Goal: Task Accomplishment & Management: Use online tool/utility

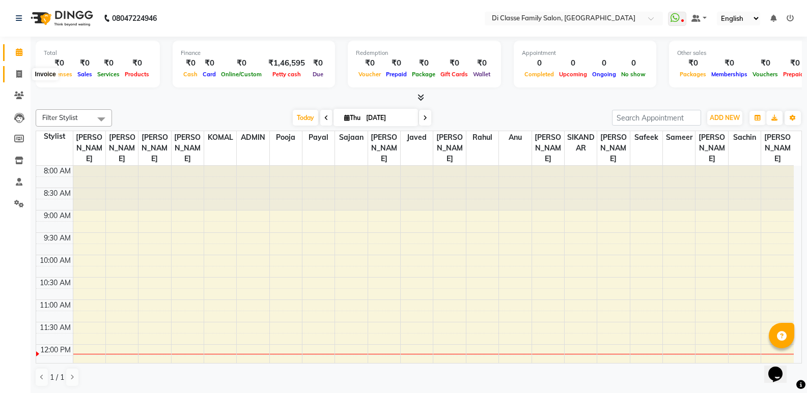
click at [18, 73] on icon at bounding box center [19, 74] width 6 height 8
select select "6346"
select select "service"
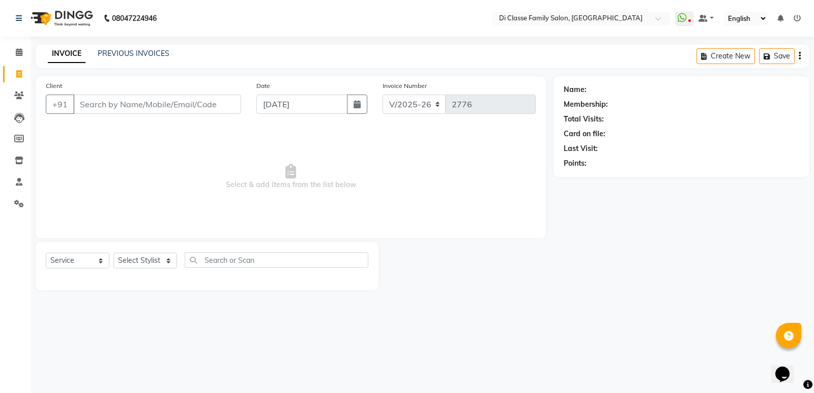
click at [178, 260] on div "Select Service Product Membership Package Voucher Prepaid Gift Card Select Styl…" at bounding box center [207, 264] width 323 height 24
click at [159, 258] on select "Select Stylist ADMIN [PERSON_NAME] [PERSON_NAME] [PERSON_NAME] KAPIL [PERSON_NA…" at bounding box center [145, 261] width 64 height 16
select select "47550"
click at [113, 253] on select "Select Stylist ADMIN [PERSON_NAME] [PERSON_NAME] [PERSON_NAME] KAPIL [PERSON_NA…" at bounding box center [145, 261] width 64 height 16
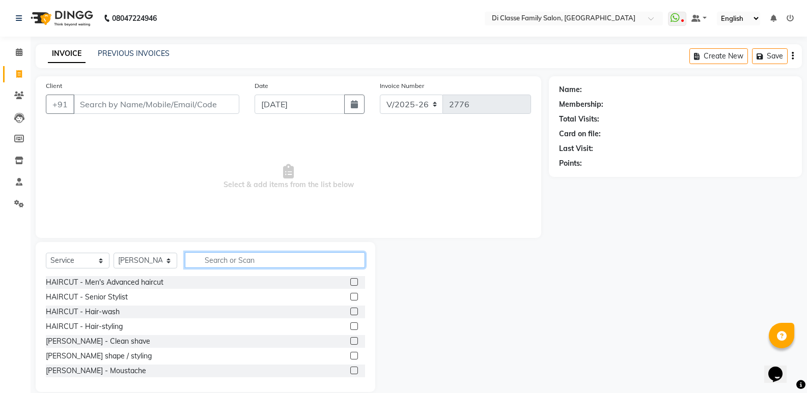
click at [216, 257] on input "text" at bounding box center [275, 260] width 180 height 16
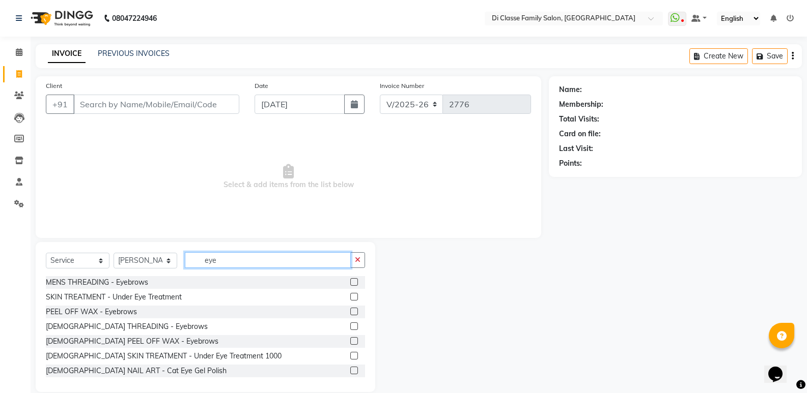
type input "eye"
click at [350, 324] on label at bounding box center [354, 327] width 8 height 8
click at [350, 324] on input "checkbox" at bounding box center [353, 327] width 7 height 7
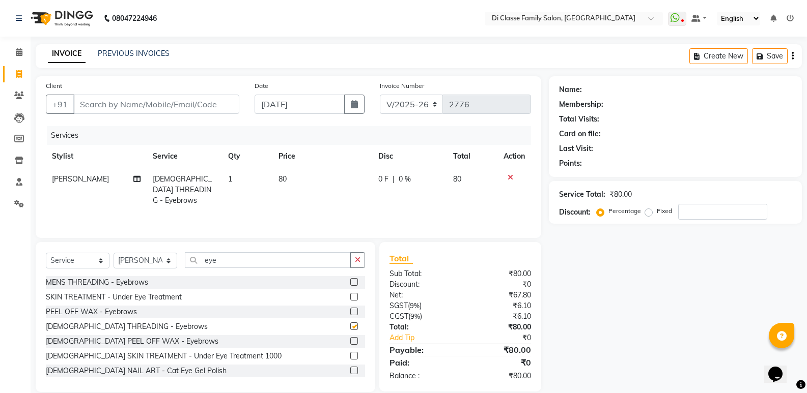
checkbox input "false"
click at [170, 258] on select "Select Stylist ADMIN [PERSON_NAME] [PERSON_NAME] [PERSON_NAME] KAPIL [PERSON_NA…" at bounding box center [145, 261] width 64 height 16
select select "50058"
click at [113, 253] on select "Select Stylist ADMIN [PERSON_NAME] [PERSON_NAME] [PERSON_NAME] KAPIL [PERSON_NA…" at bounding box center [145, 261] width 64 height 16
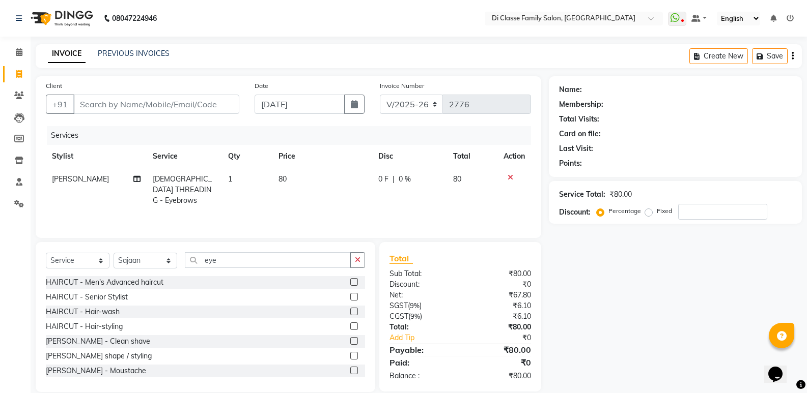
click at [350, 282] on label at bounding box center [354, 282] width 8 height 8
click at [350, 282] on input "checkbox" at bounding box center [353, 282] width 7 height 7
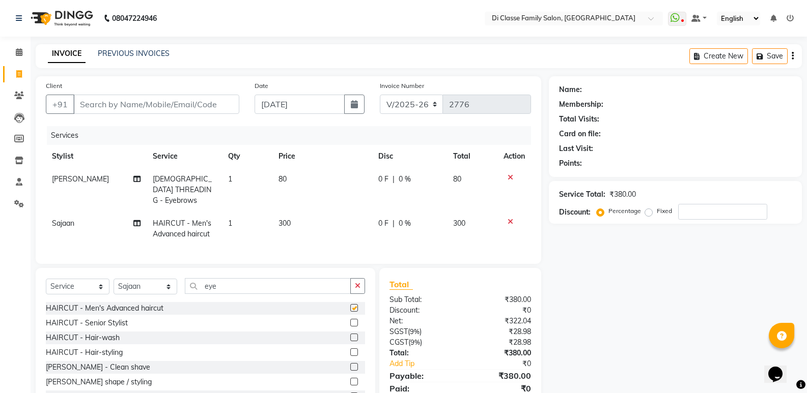
checkbox input "false"
click at [138, 106] on input "Client" at bounding box center [156, 104] width 166 height 19
type input "9"
type input "0"
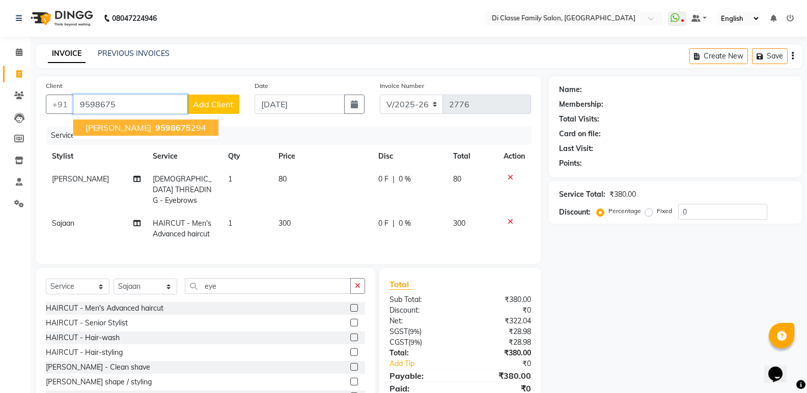
click at [153, 124] on ngb-highlight "9598675 294" at bounding box center [179, 128] width 53 height 10
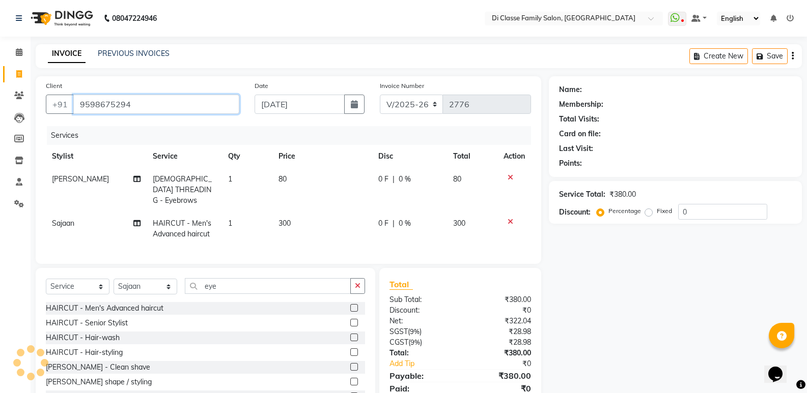
type input "9598675294"
select select "1: Object"
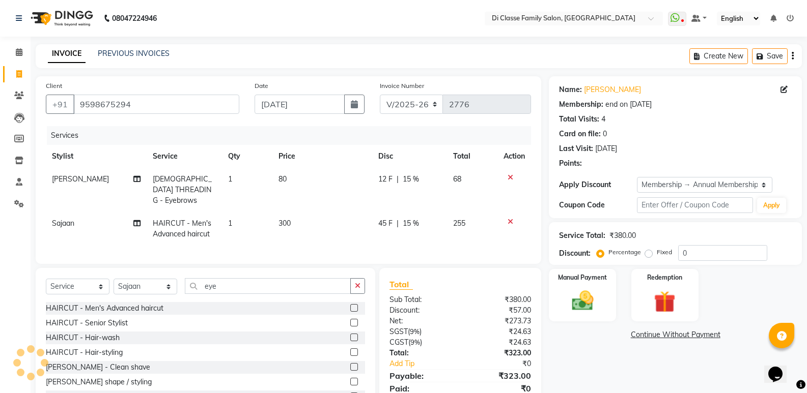
type input "15"
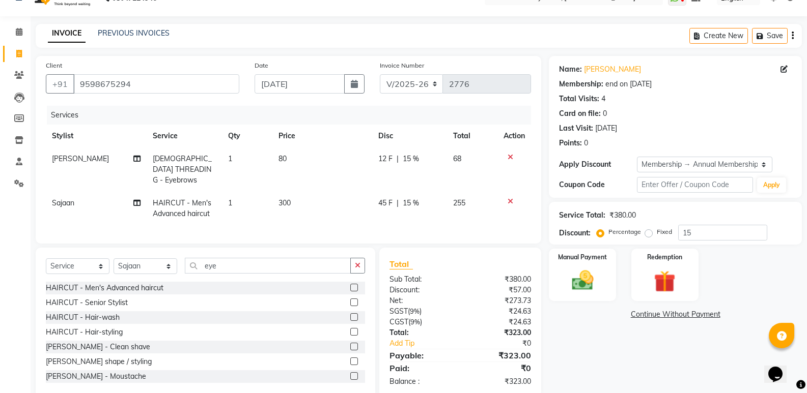
scroll to position [37, 0]
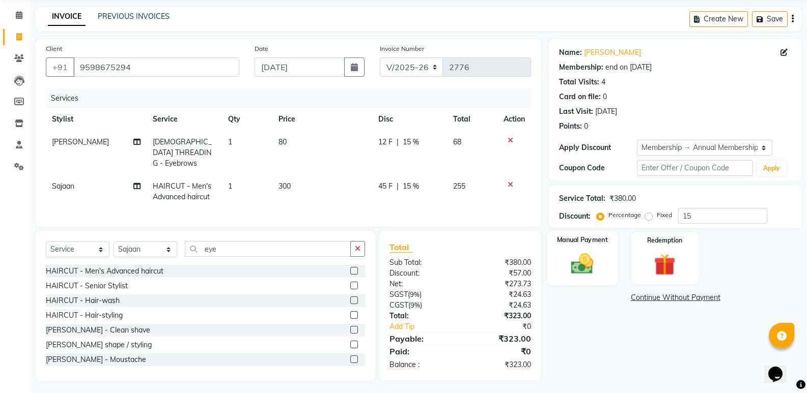
drag, startPoint x: 634, startPoint y: 241, endPoint x: 570, endPoint y: 240, distance: 63.1
click at [640, 252] on div "Redemption" at bounding box center [664, 258] width 67 height 52
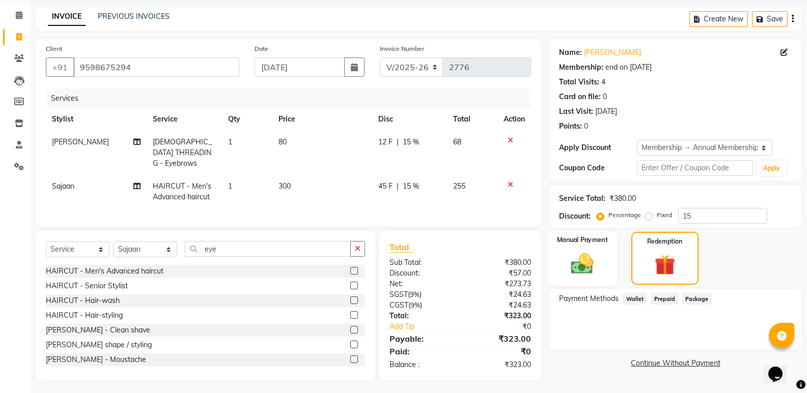
click at [595, 254] on img at bounding box center [582, 264] width 36 height 26
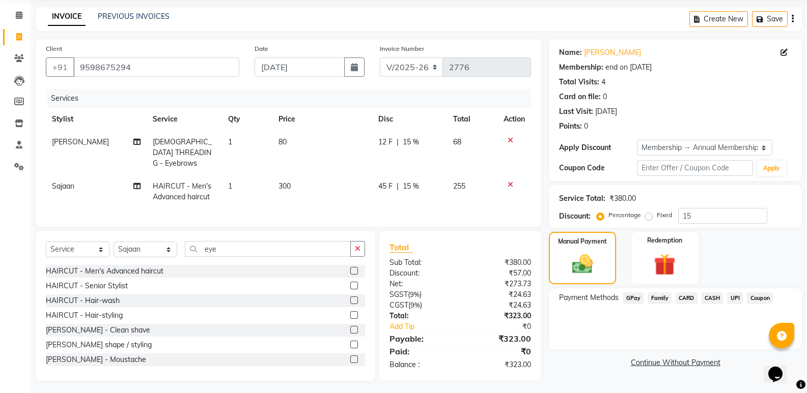
click at [636, 296] on span "GPay" at bounding box center [632, 299] width 21 height 12
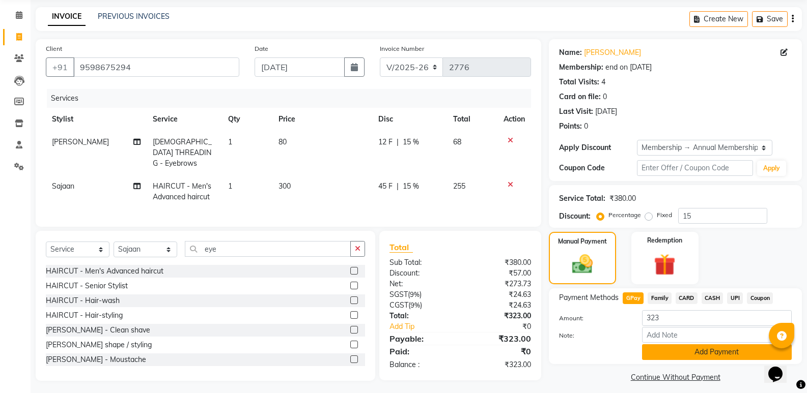
click at [688, 355] on button "Add Payment" at bounding box center [717, 352] width 150 height 16
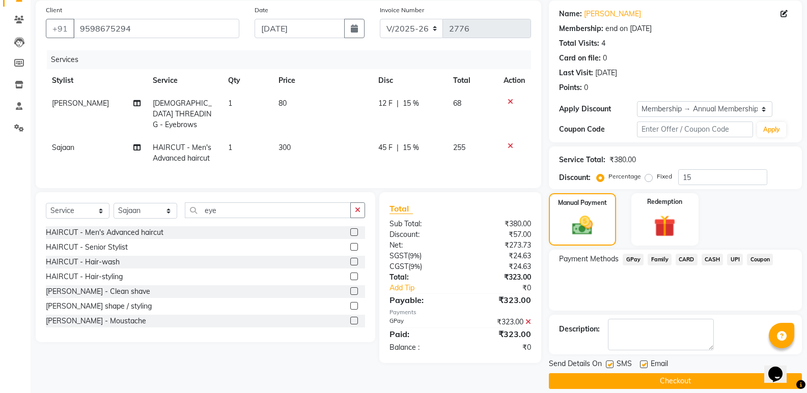
scroll to position [87, 0]
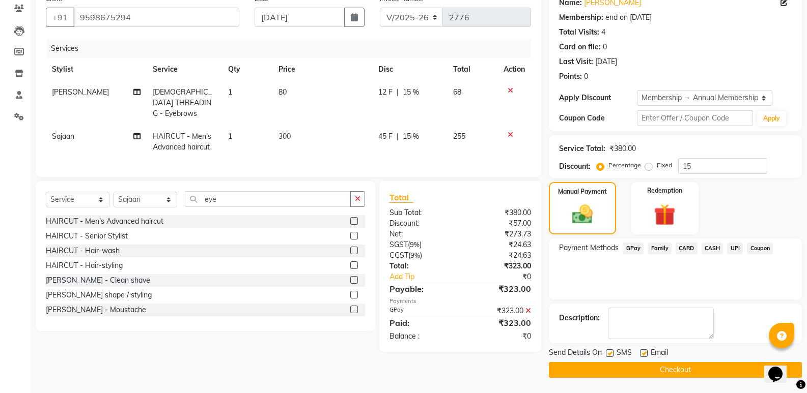
click at [722, 371] on button "Checkout" at bounding box center [675, 370] width 253 height 16
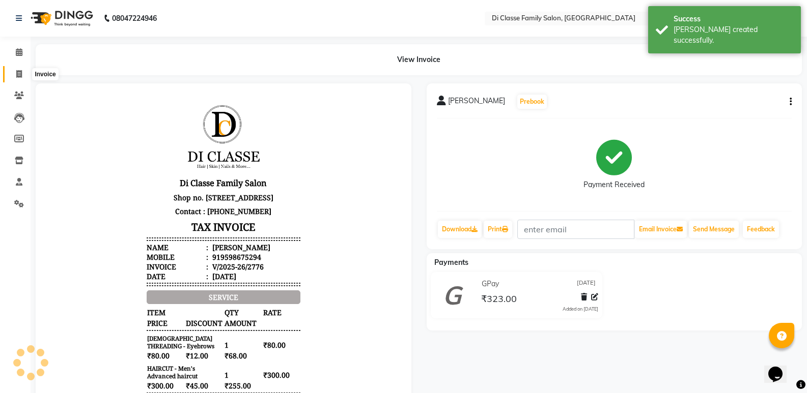
click at [18, 76] on icon at bounding box center [19, 74] width 6 height 8
select select "service"
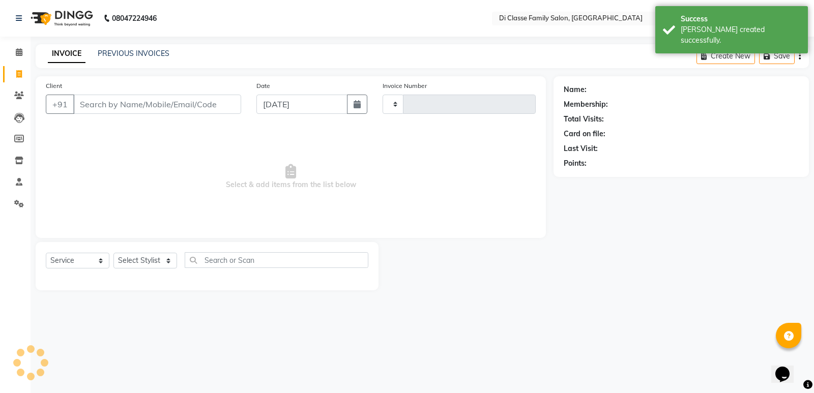
type input "2777"
select select "6346"
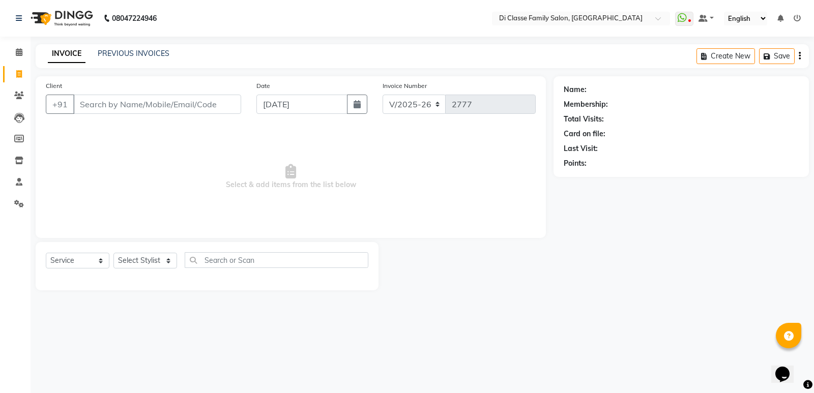
drag, startPoint x: 556, startPoint y: 311, endPoint x: 553, endPoint y: 306, distance: 5.7
click at [557, 309] on div "08047224946 Select Location × Di Classe Family Salon, Ghansoli WhatsApp Status …" at bounding box center [407, 196] width 814 height 393
